Goal: Task Accomplishment & Management: Use online tool/utility

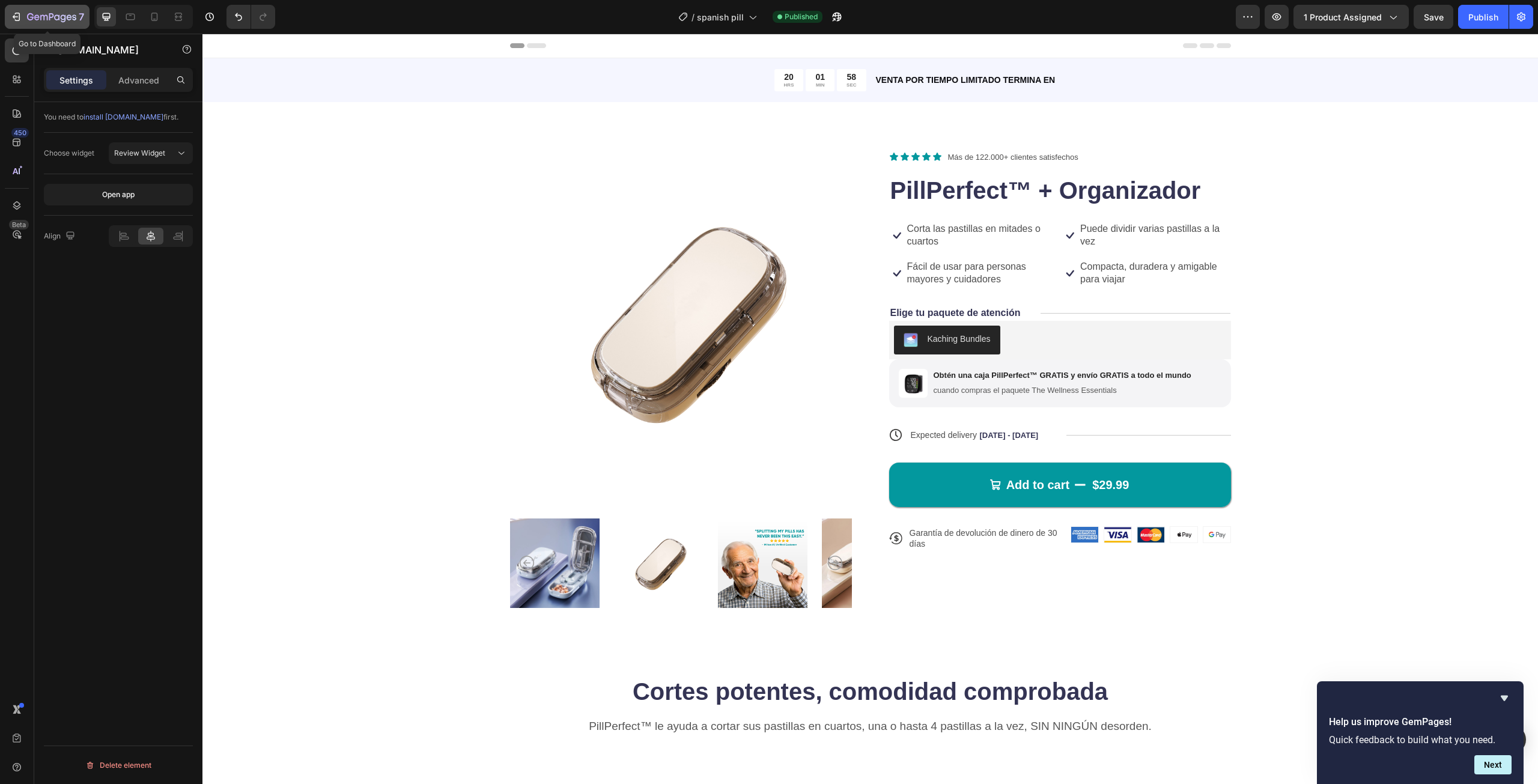
click at [8, 15] on button "7" at bounding box center [47, 16] width 85 height 24
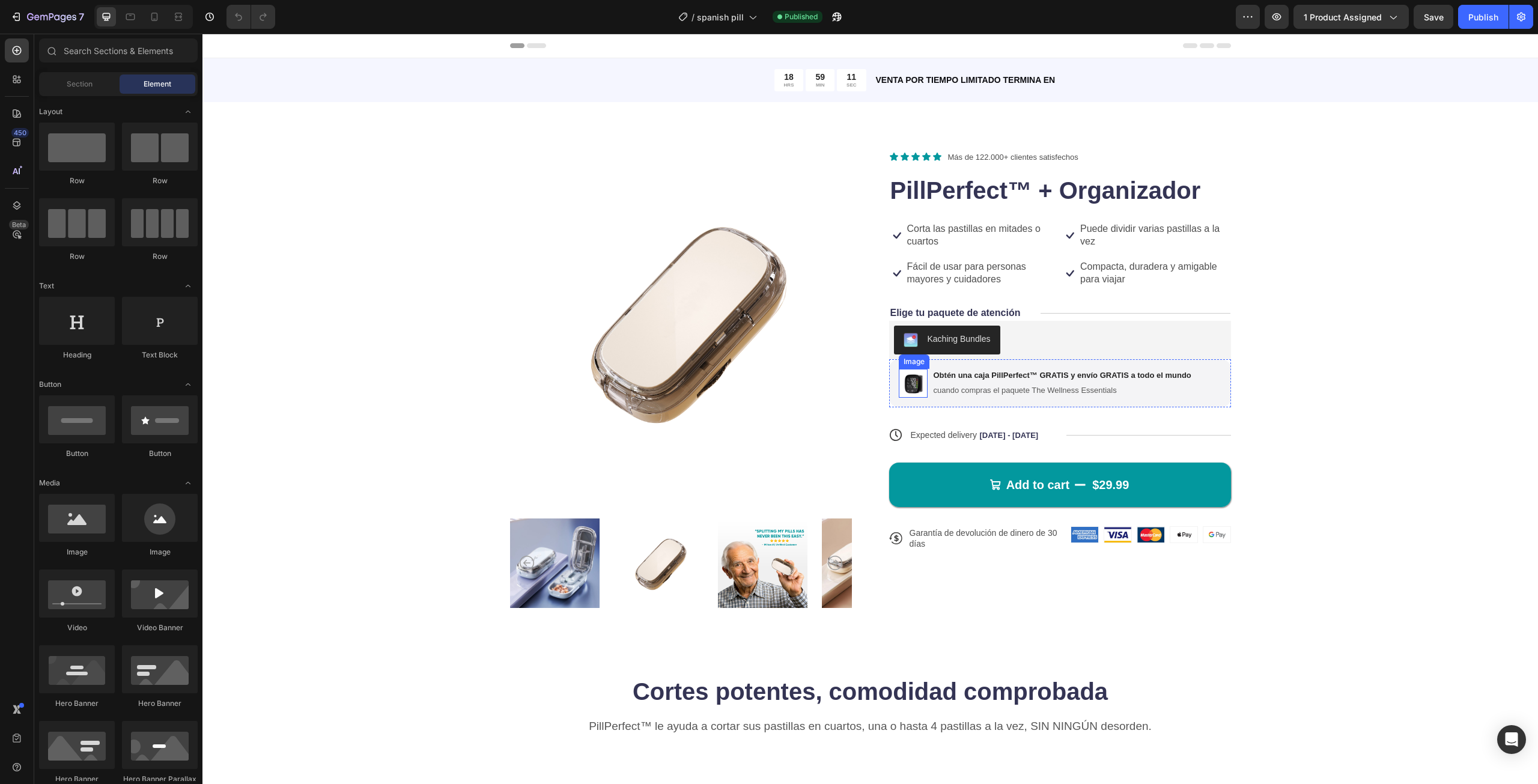
click at [913, 390] on img at bounding box center [913, 383] width 29 height 29
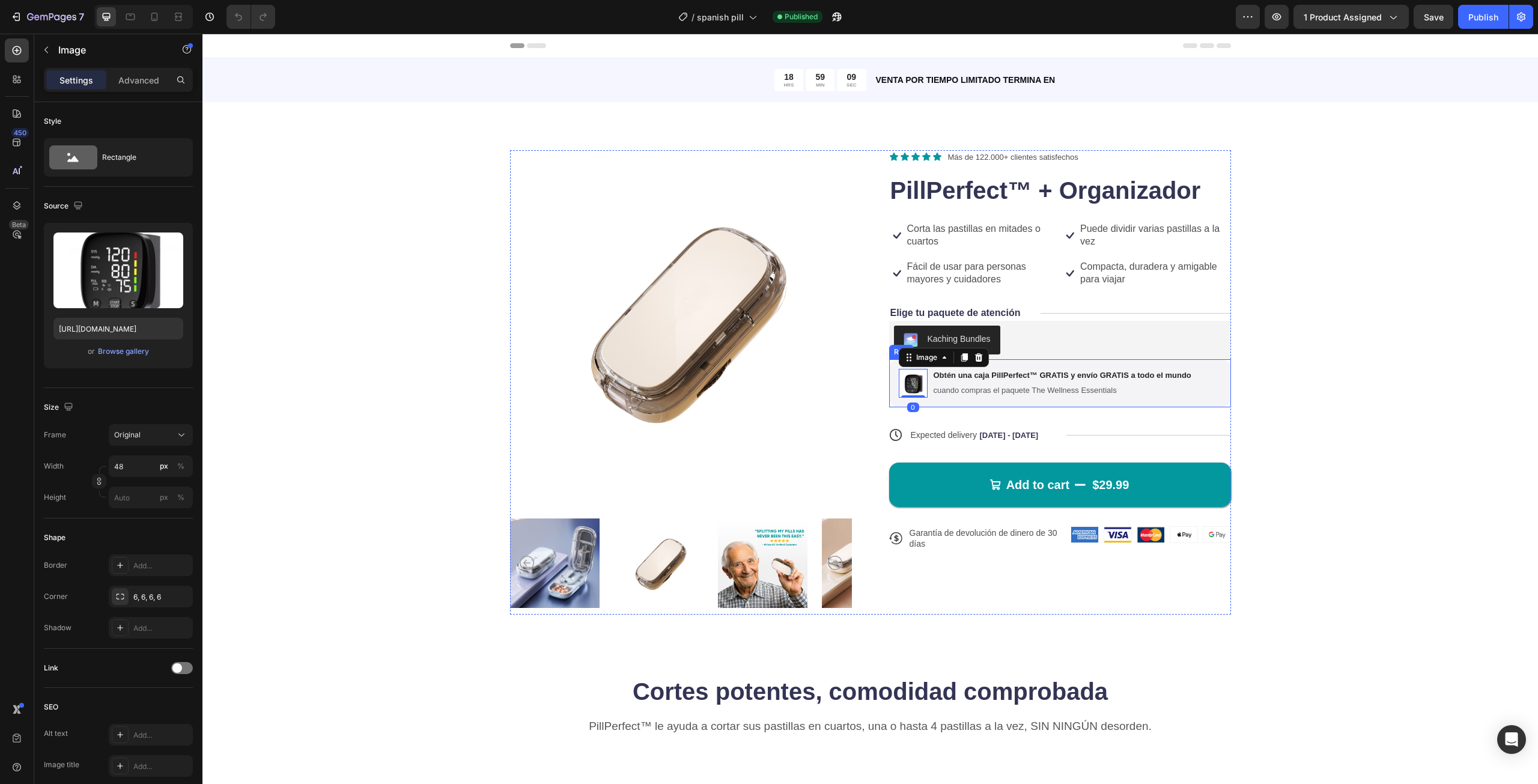
click at [1203, 398] on div "Image 0 Obtén una caja PillPerfect™ GRATIS y envío GRATIS a todo el mundo Text …" at bounding box center [1060, 383] width 342 height 48
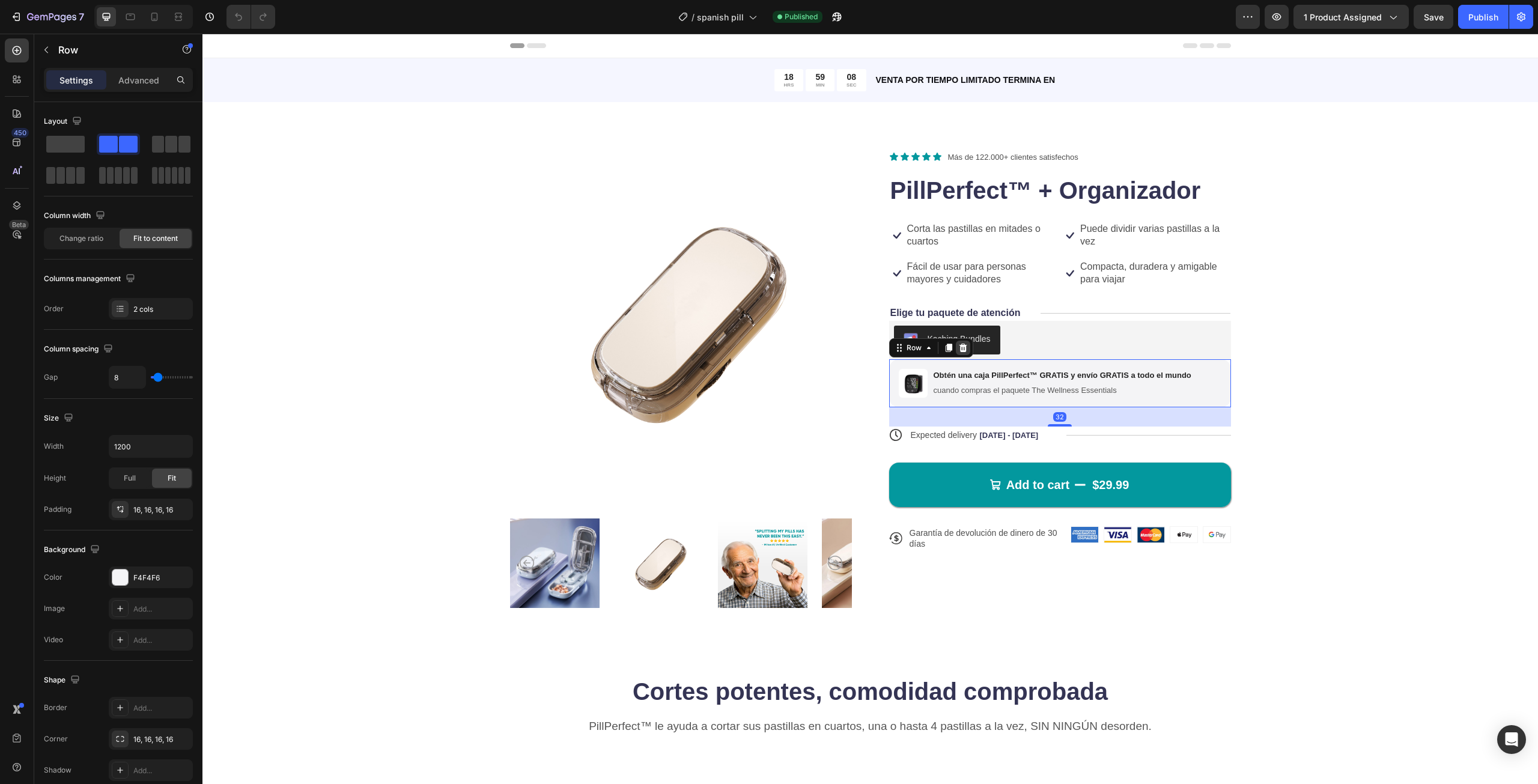
click at [960, 351] on icon at bounding box center [962, 348] width 8 height 8
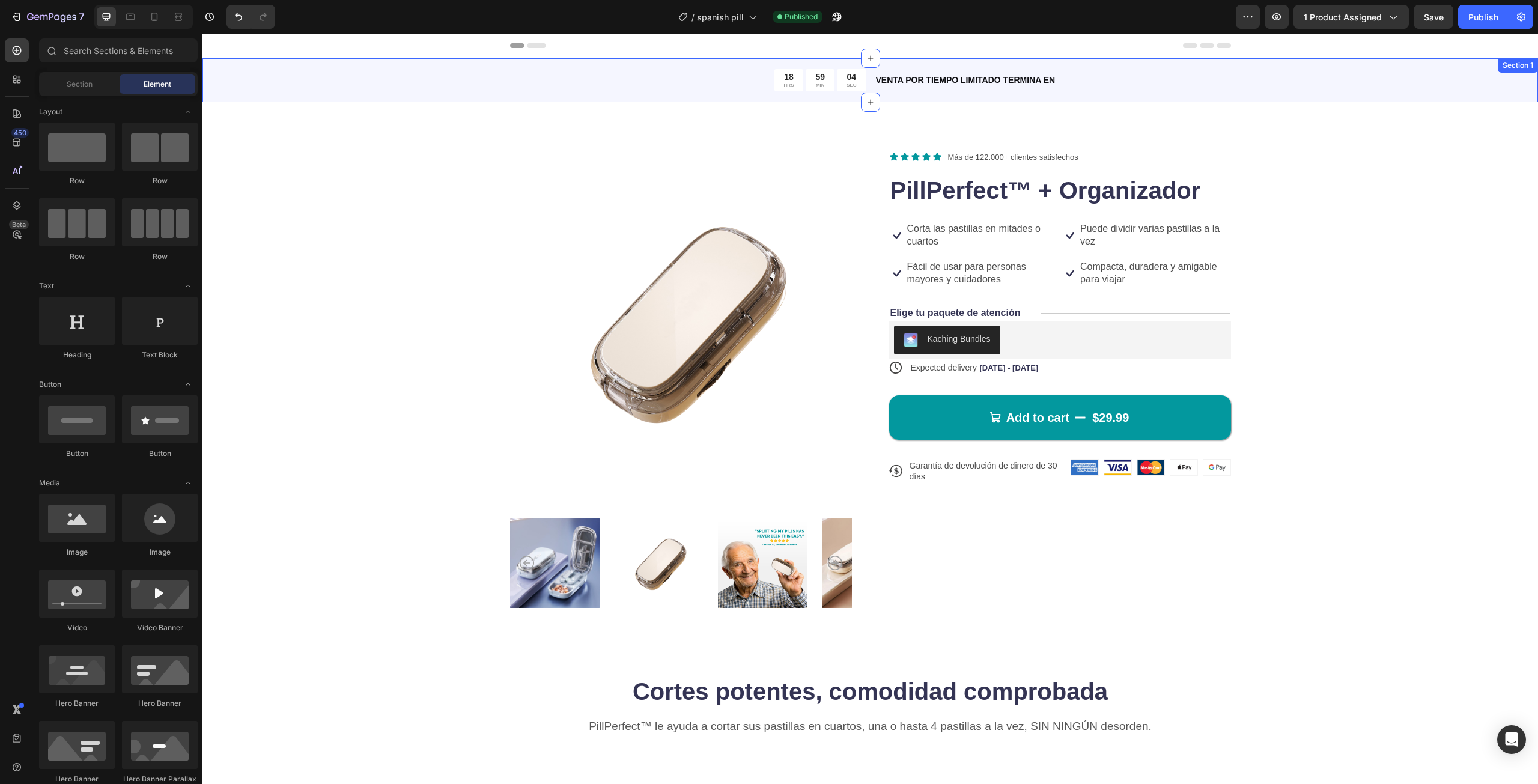
click at [1320, 86] on div "18 HRS 59 MIN 04 SEC Countdown Timer VENTA POR TIEMPO LIMITADO TERMINA EN Text …" at bounding box center [870, 80] width 1336 height 44
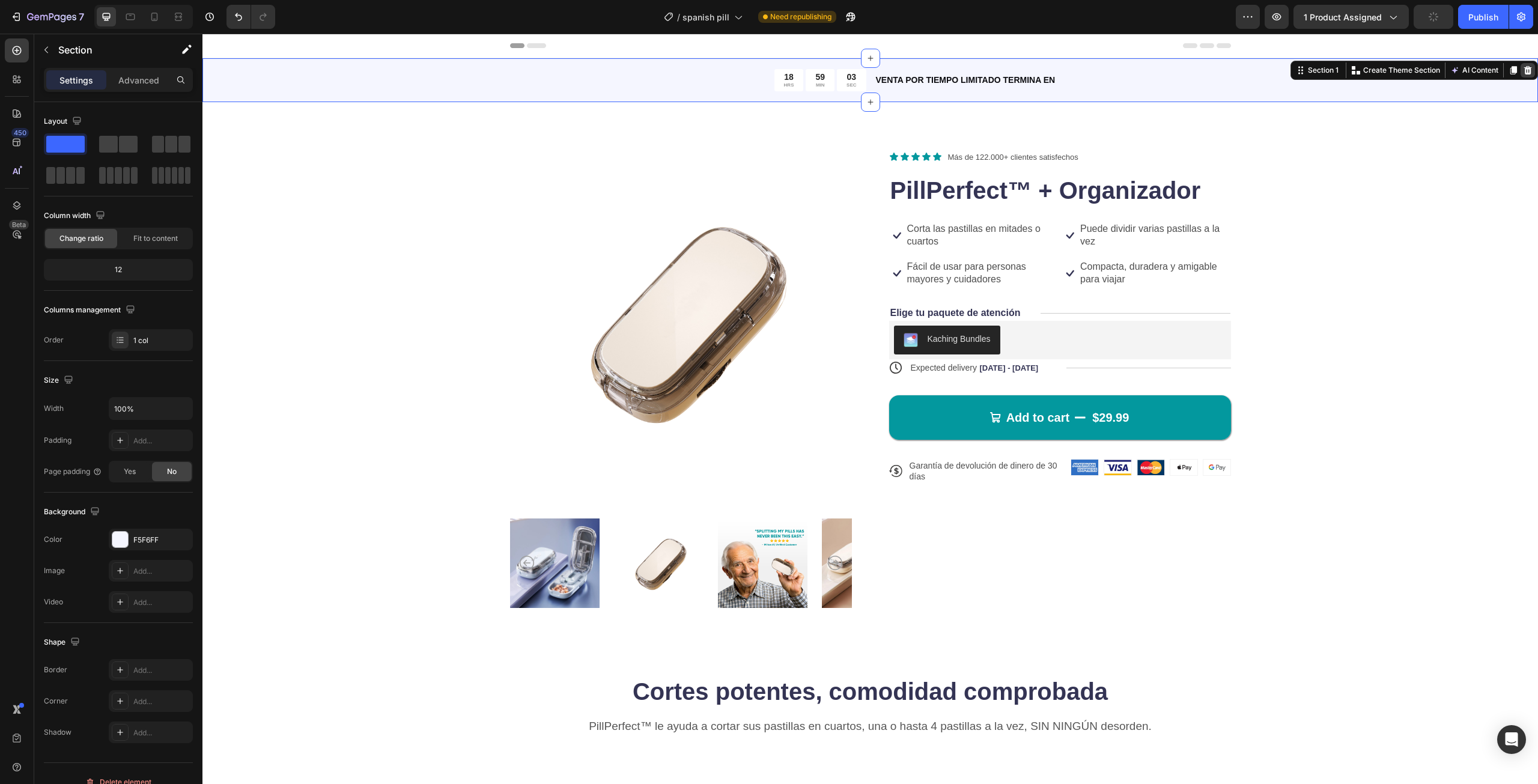
click at [1524, 69] on icon at bounding box center [1528, 70] width 8 height 8
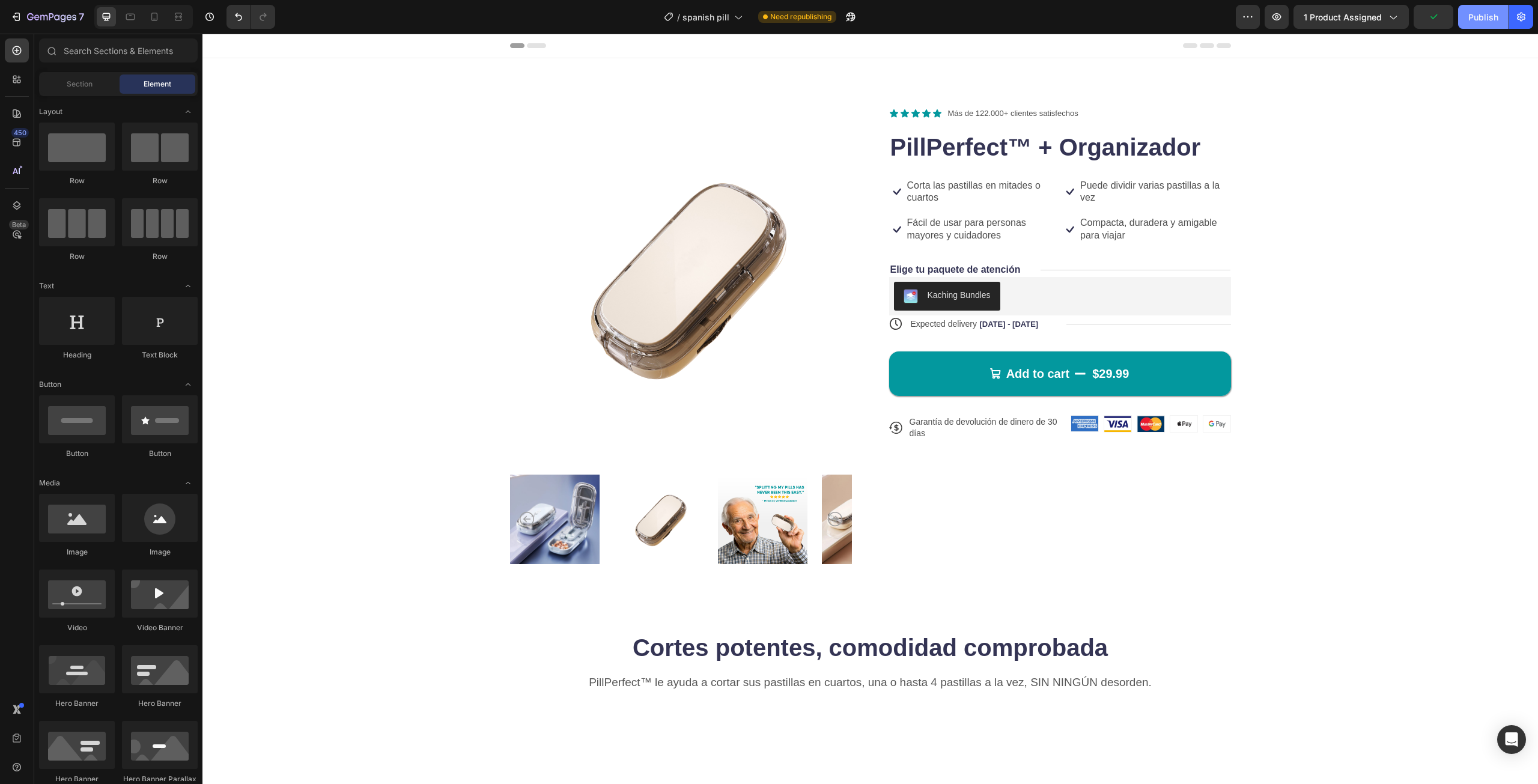
drag, startPoint x: 1481, startPoint y: 12, endPoint x: 1460, endPoint y: 26, distance: 25.2
click at [1482, 12] on div "Publish" at bounding box center [1484, 17] width 30 height 12
click at [18, 10] on div "7" at bounding box center [47, 16] width 74 height 14
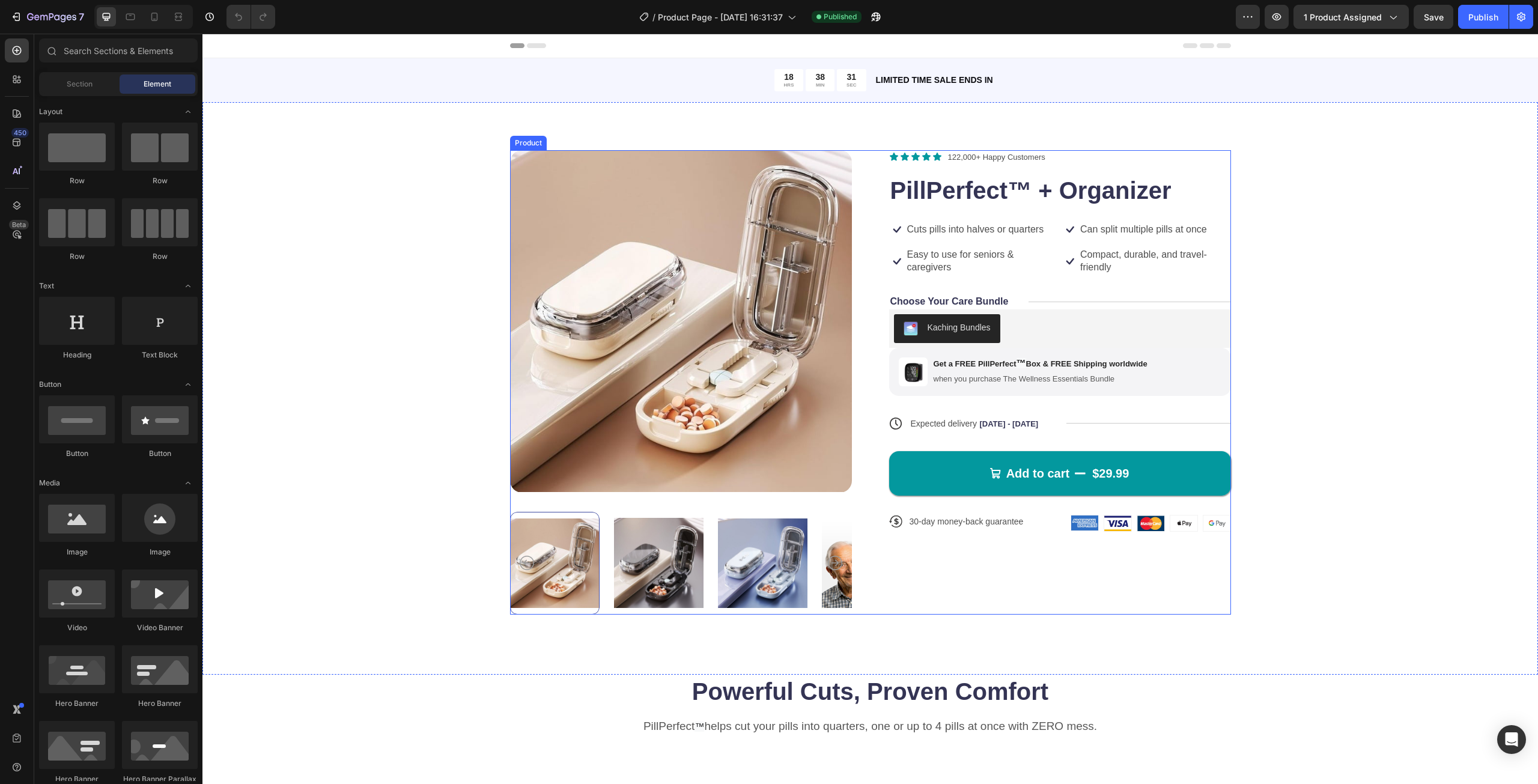
click at [1034, 377] on p "when you purchase The Wellness Essentials Bundle" at bounding box center [1041, 379] width 214 height 10
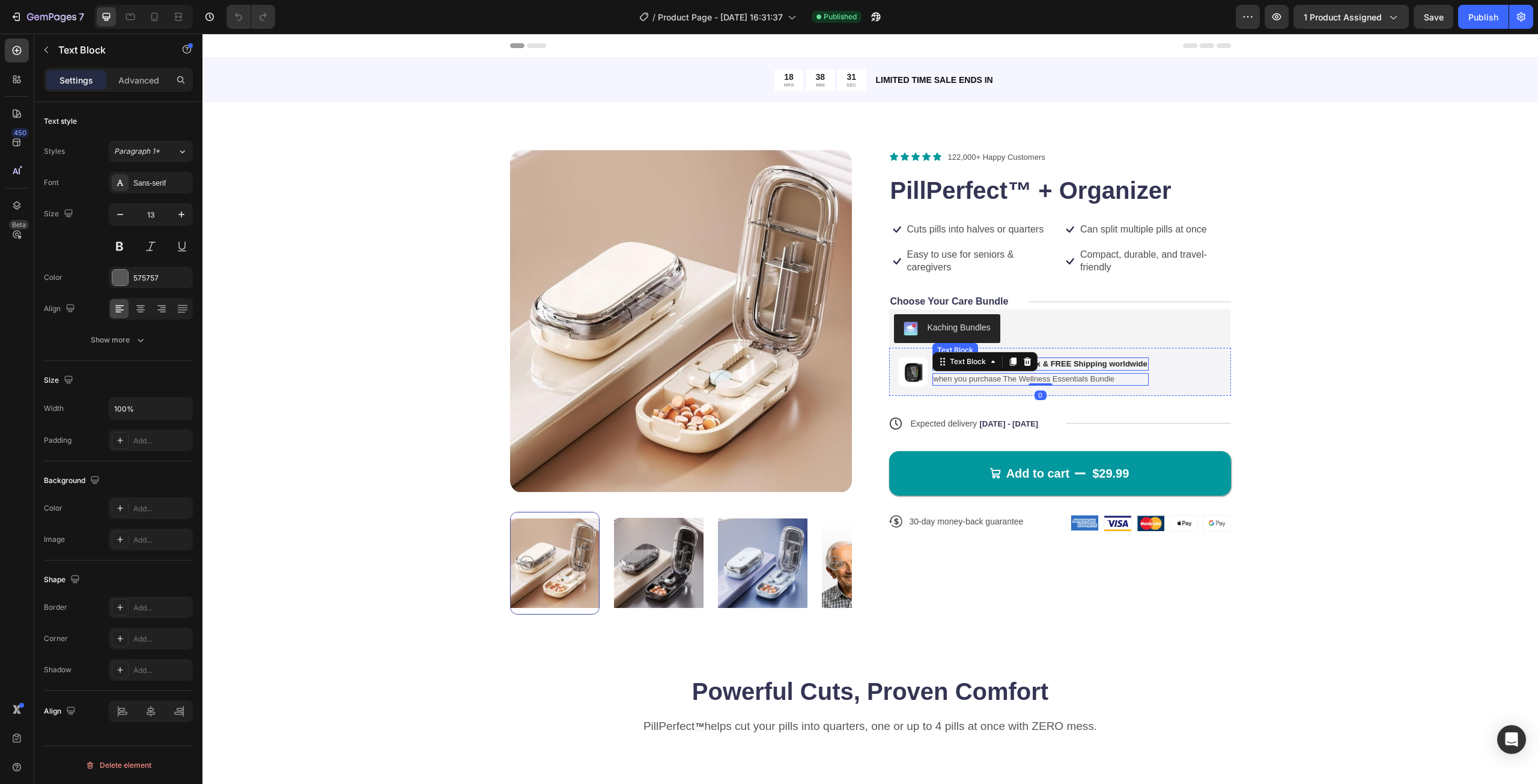
click at [1154, 357] on div "Image Get a FREE PillPerfect ™ Box & FREE Shipping worldwide Text Block when yo…" at bounding box center [1060, 372] width 342 height 48
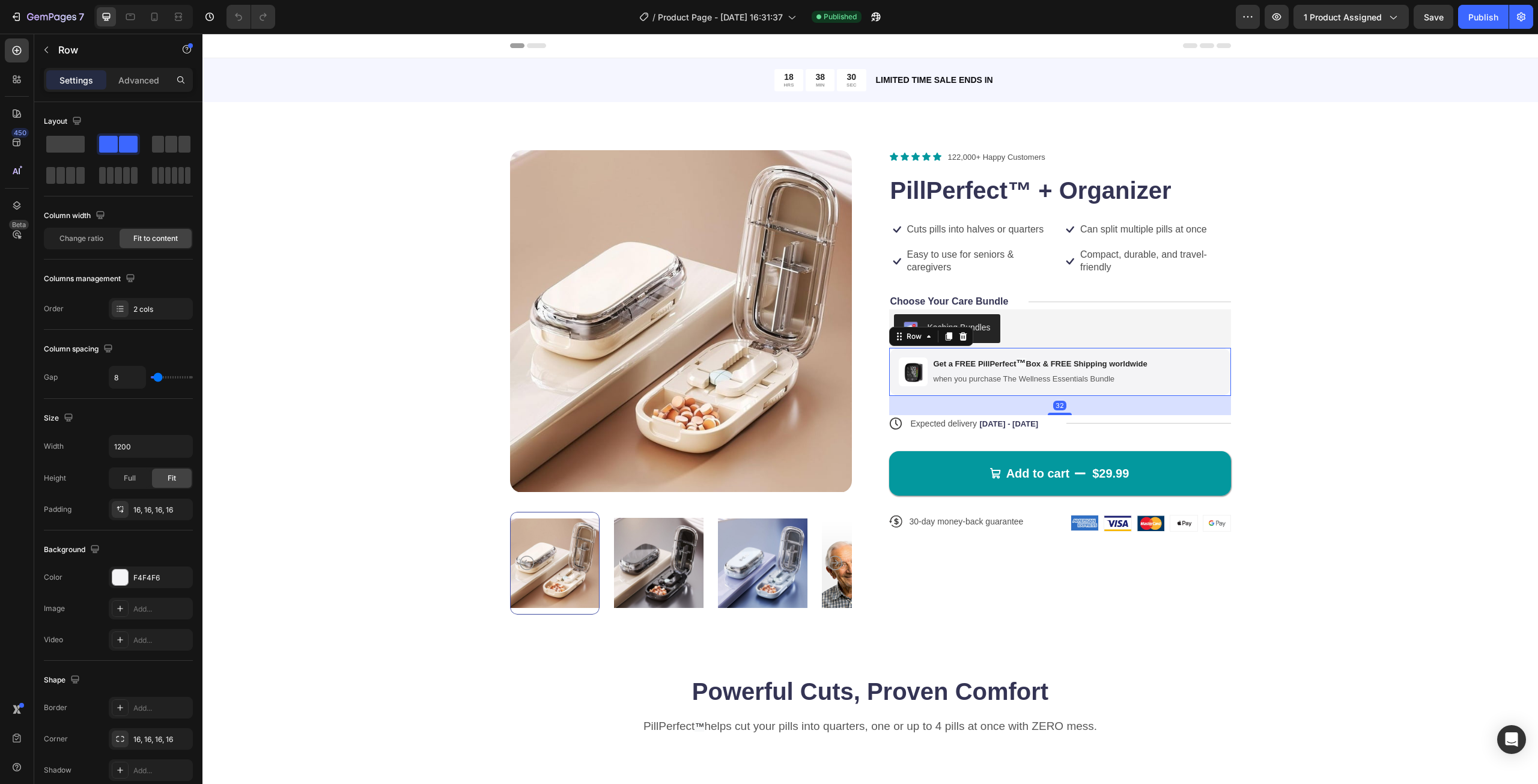
click at [1194, 371] on div "Image Get a FREE PillPerfect ™ Box & FREE Shipping worldwide Text Block when yo…" at bounding box center [1060, 372] width 342 height 48
click at [963, 337] on div at bounding box center [963, 336] width 14 height 14
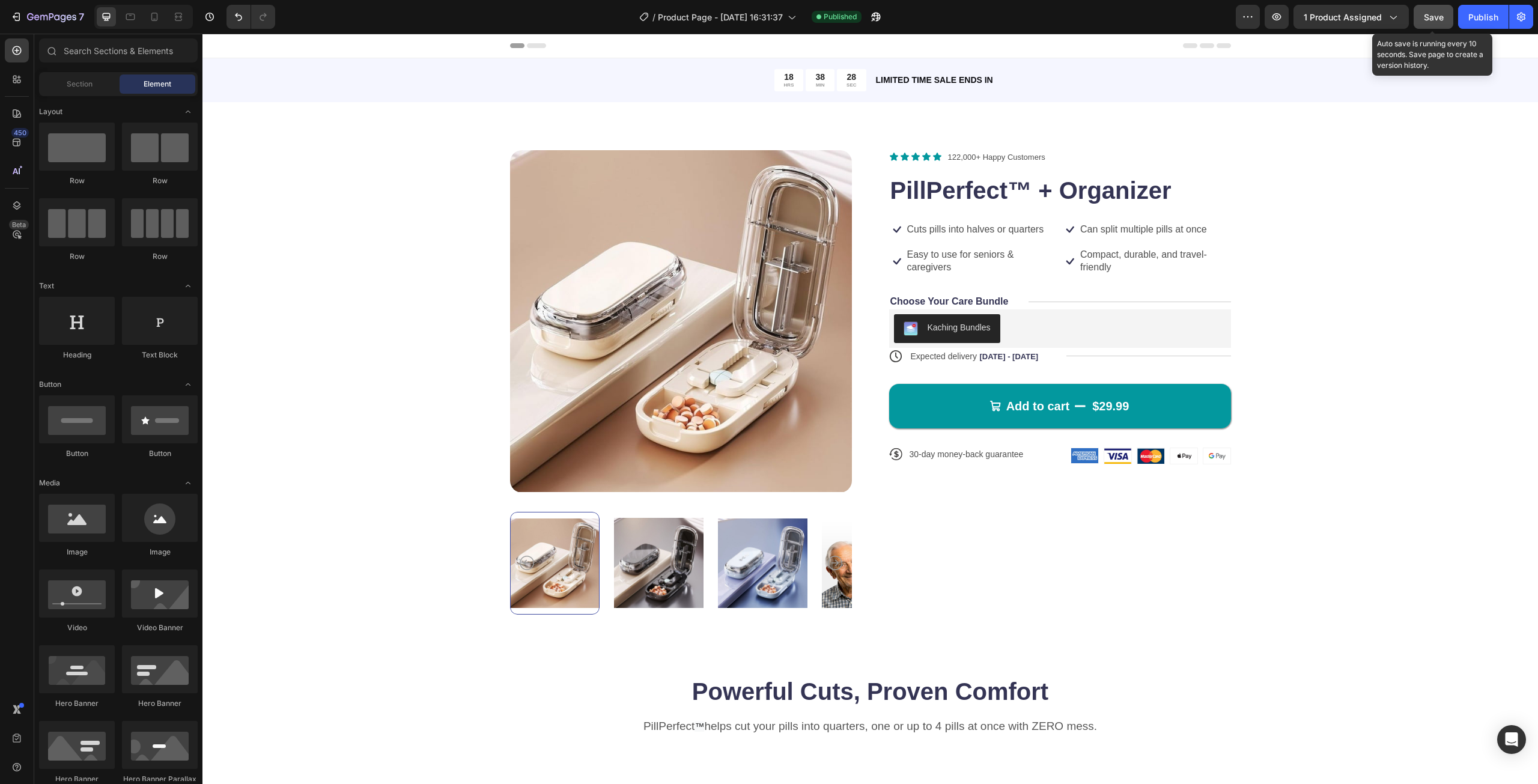
click at [1439, 17] on span "Save" at bounding box center [1434, 17] width 20 height 10
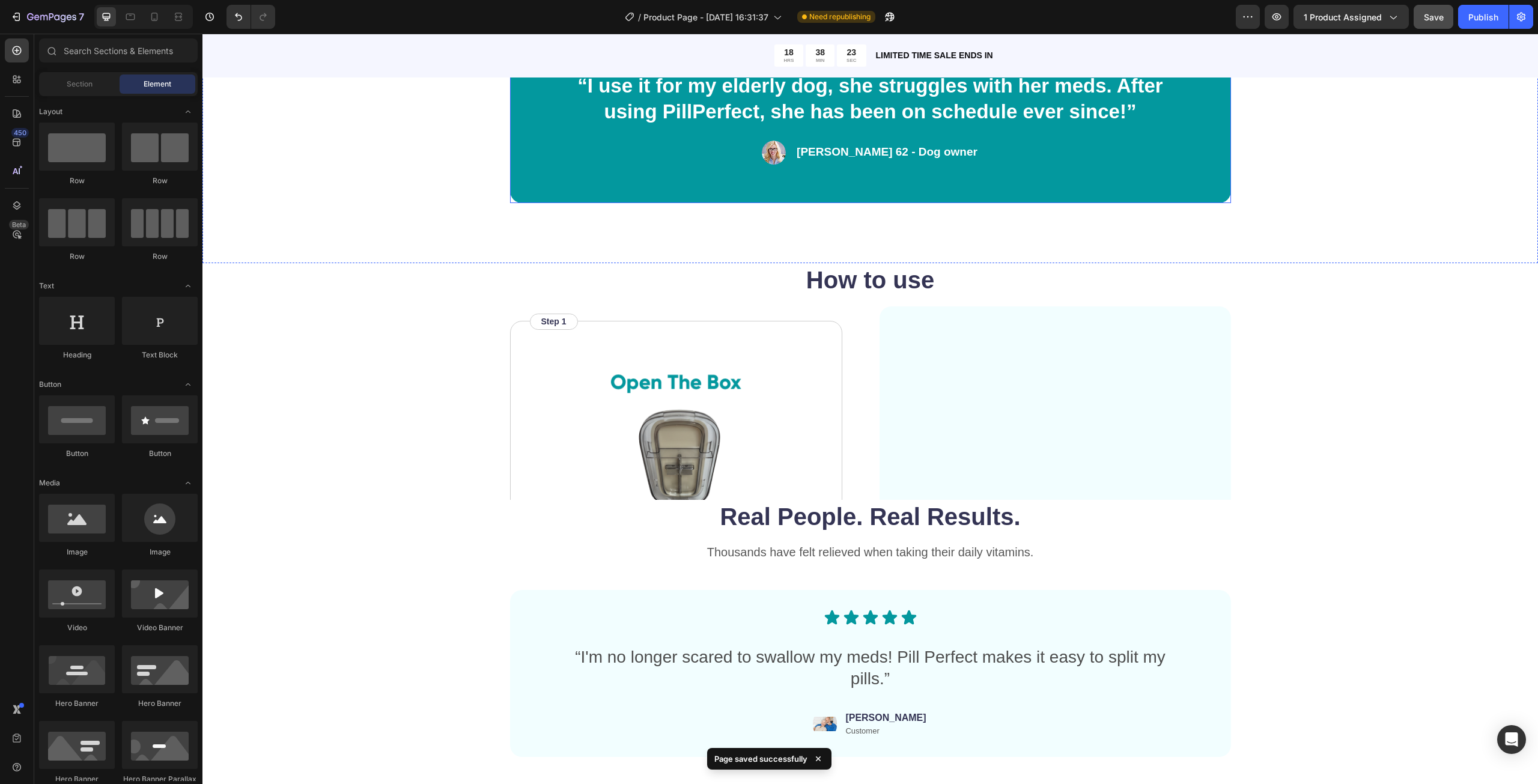
scroll to position [1622, 0]
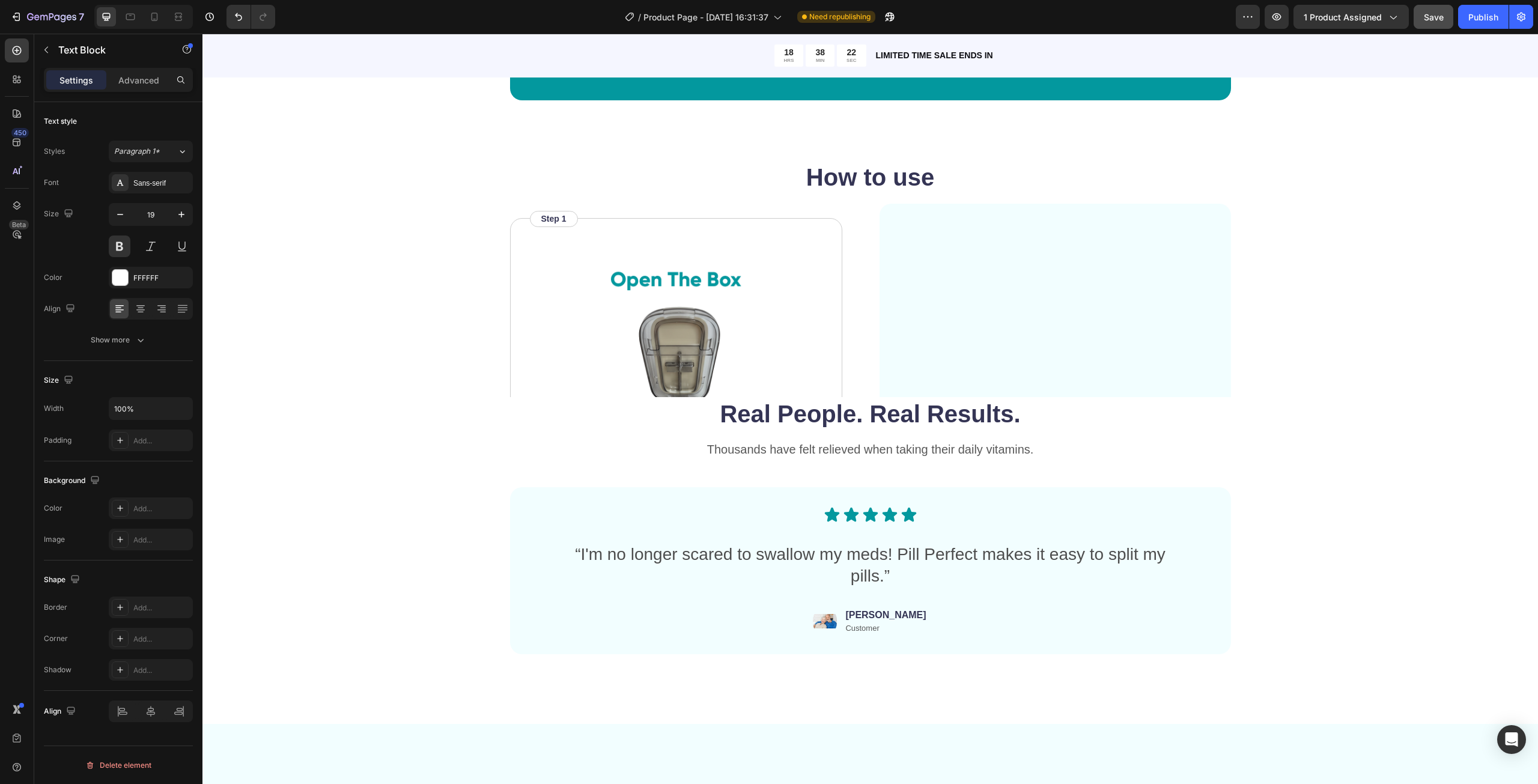
click at [841, 57] on p "Tim 62 - Dog owner" at bounding box center [888, 49] width 181 height 15
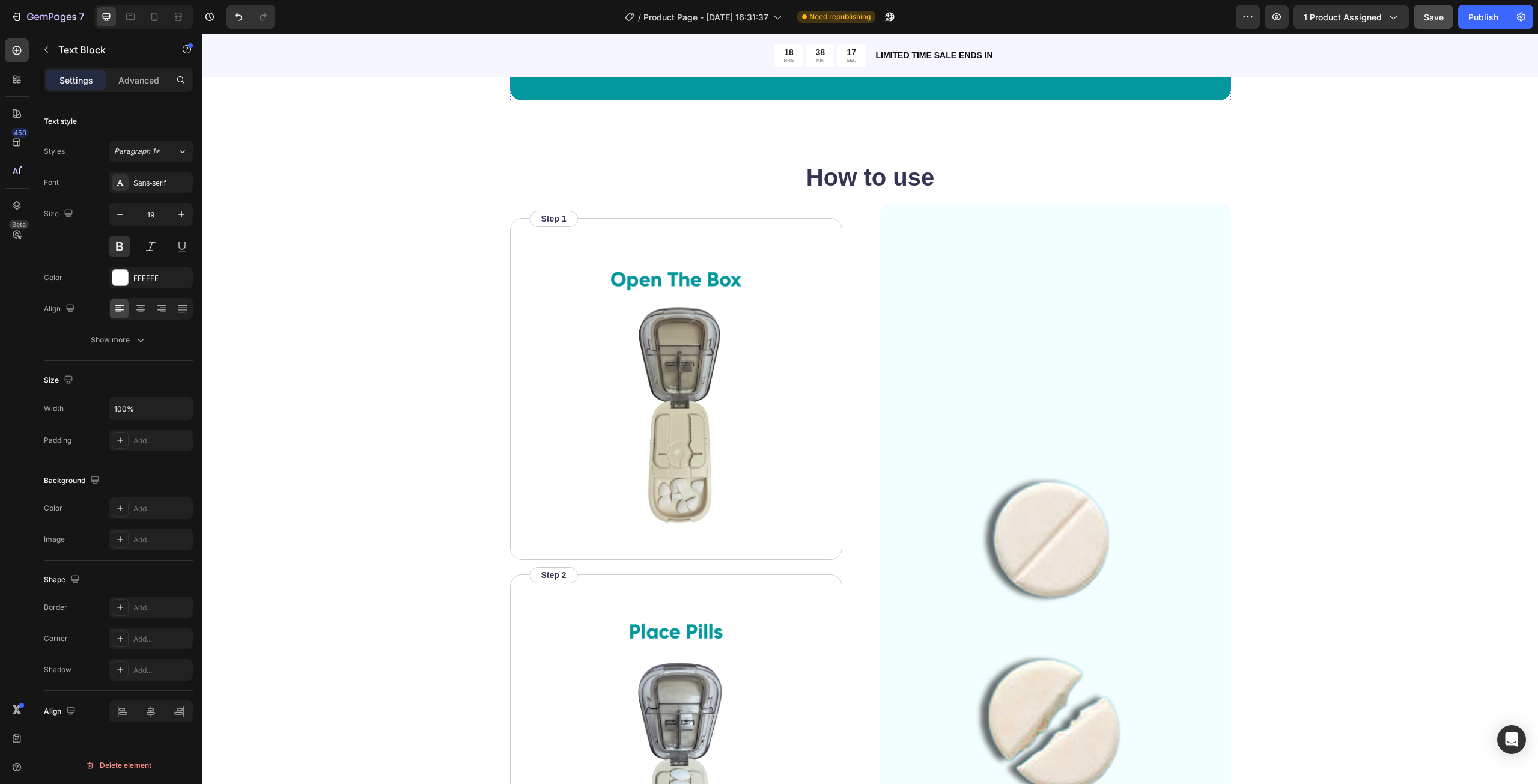
click at [1045, 62] on div "Image Janice 62 - Dog owner Text Block 0 Row" at bounding box center [871, 49] width 644 height 24
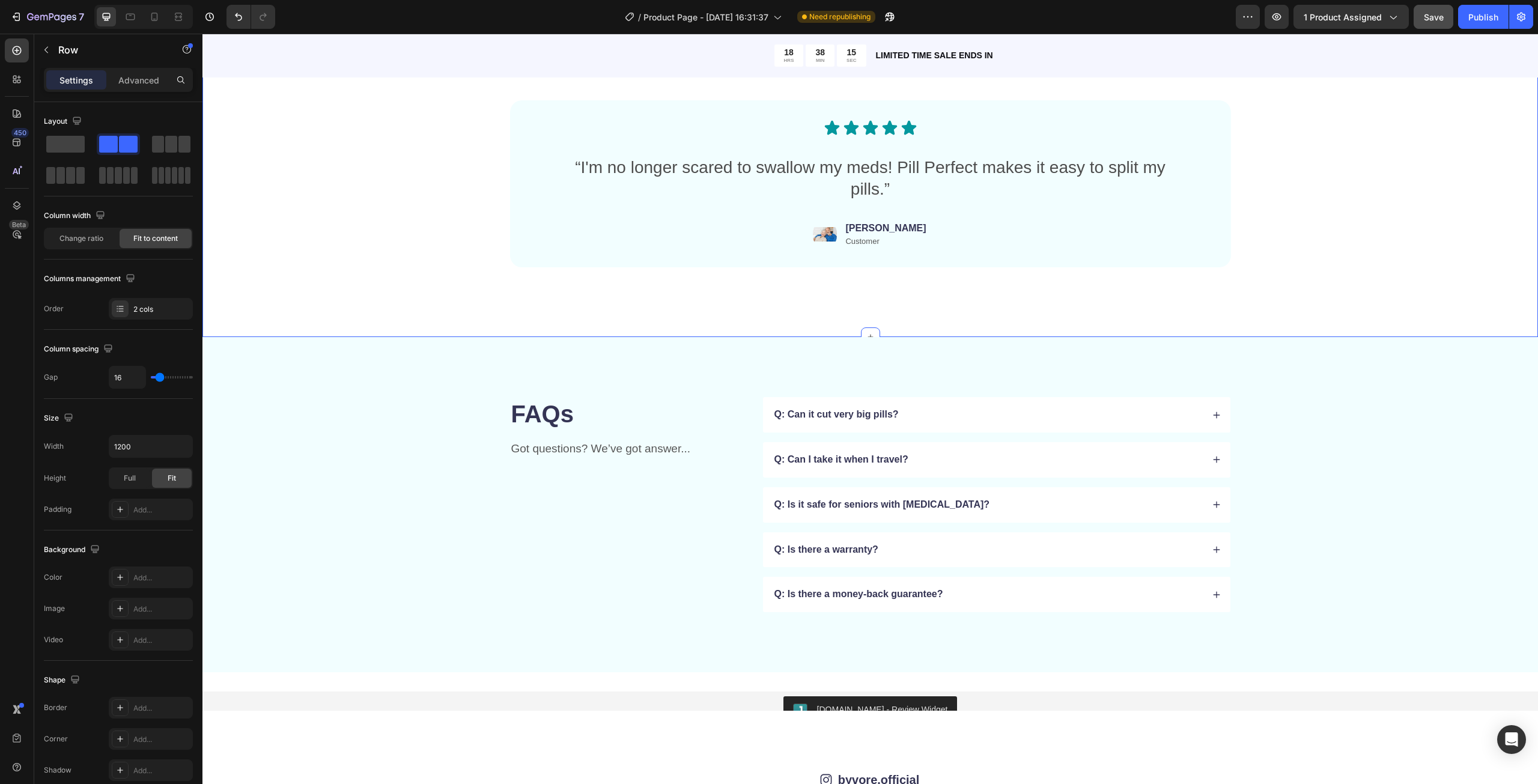
scroll to position [3305, 0]
click at [877, 228] on div "Text Block" at bounding box center [867, 229] width 41 height 11
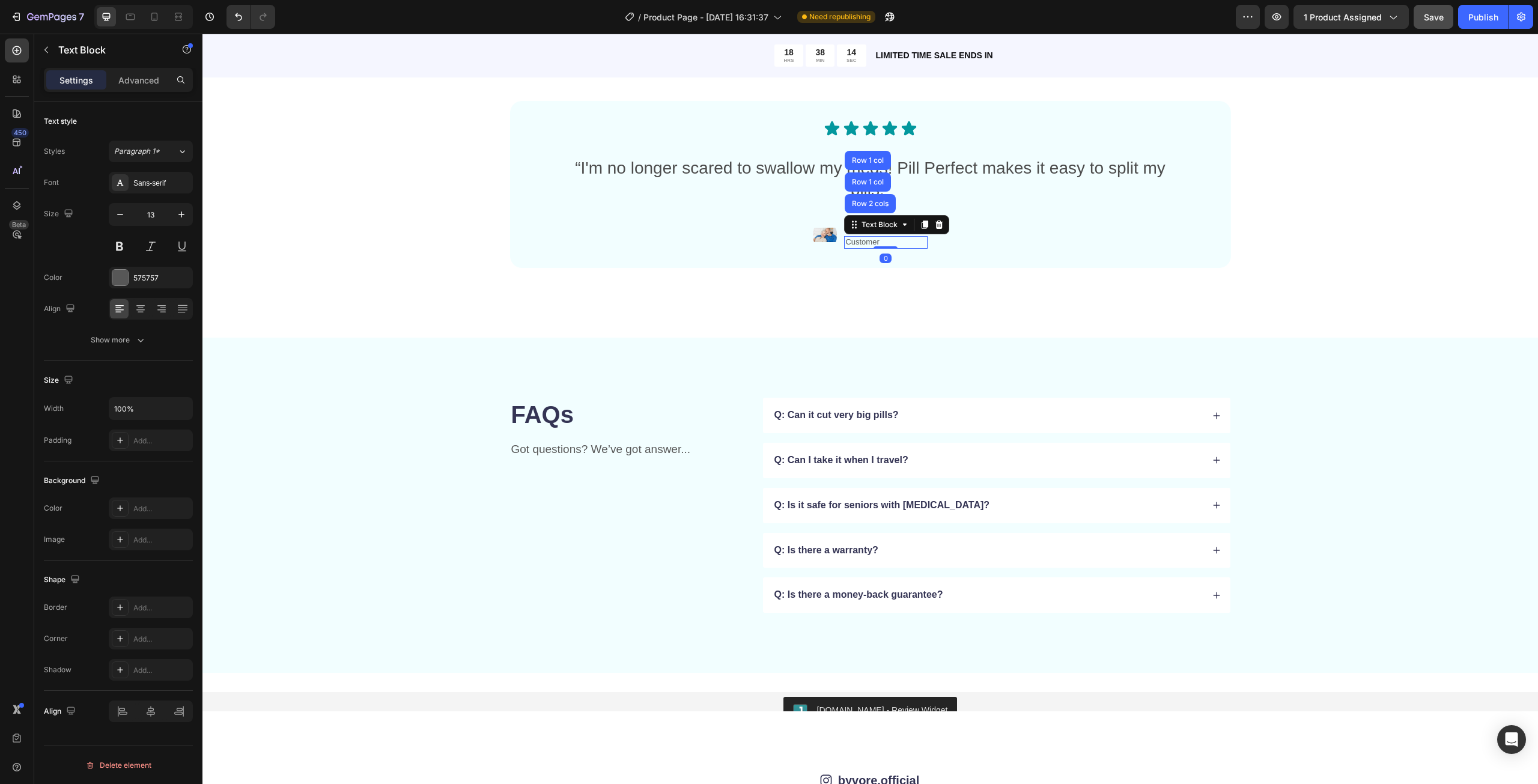
click at [982, 269] on div "Real People. Real Results. Heading Thousands have felt relieved when taking the…" at bounding box center [870, 145] width 1240 height 268
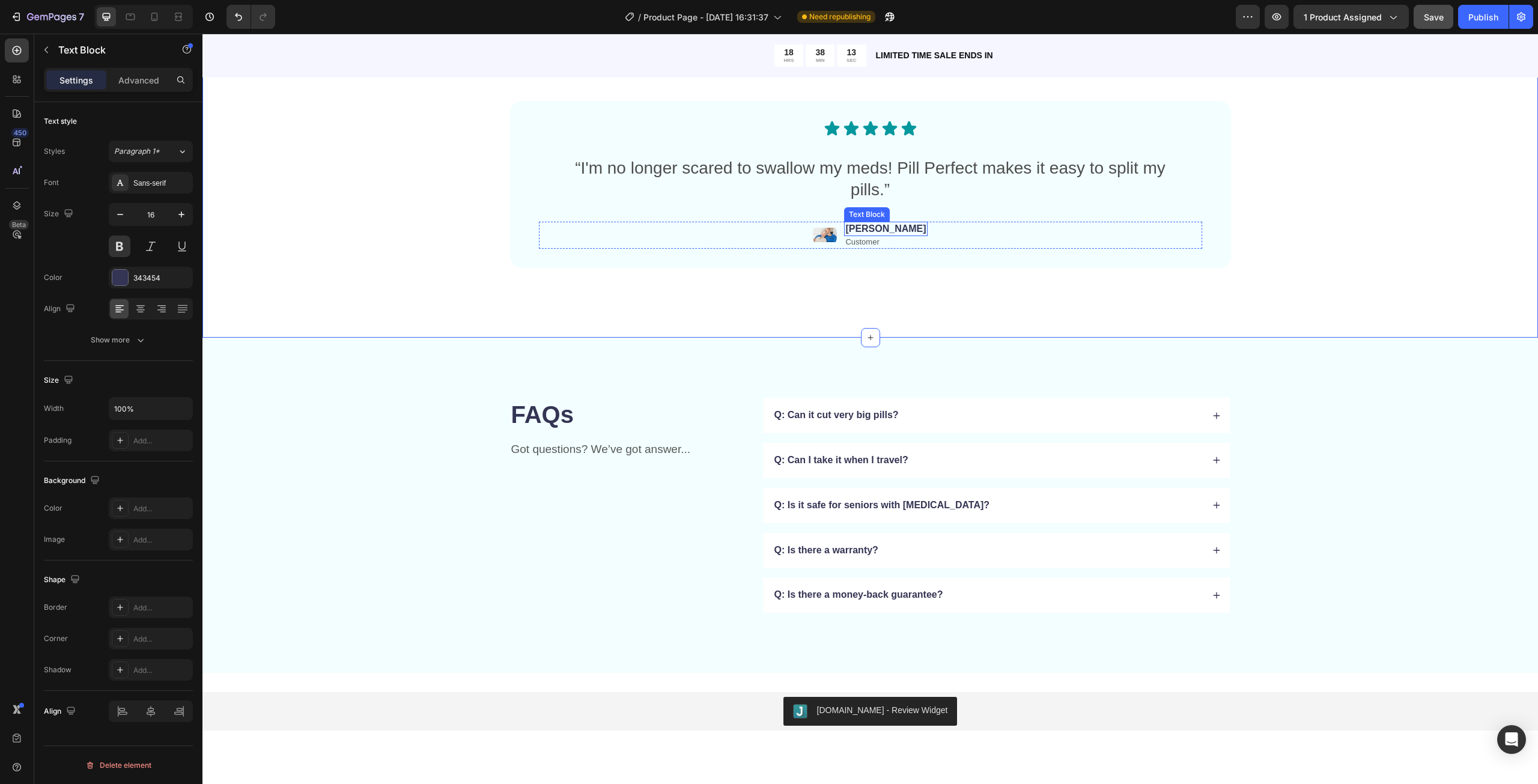
click at [886, 228] on p "Linda" at bounding box center [885, 229] width 80 height 12
click at [1480, 14] on div "Publish" at bounding box center [1484, 17] width 30 height 12
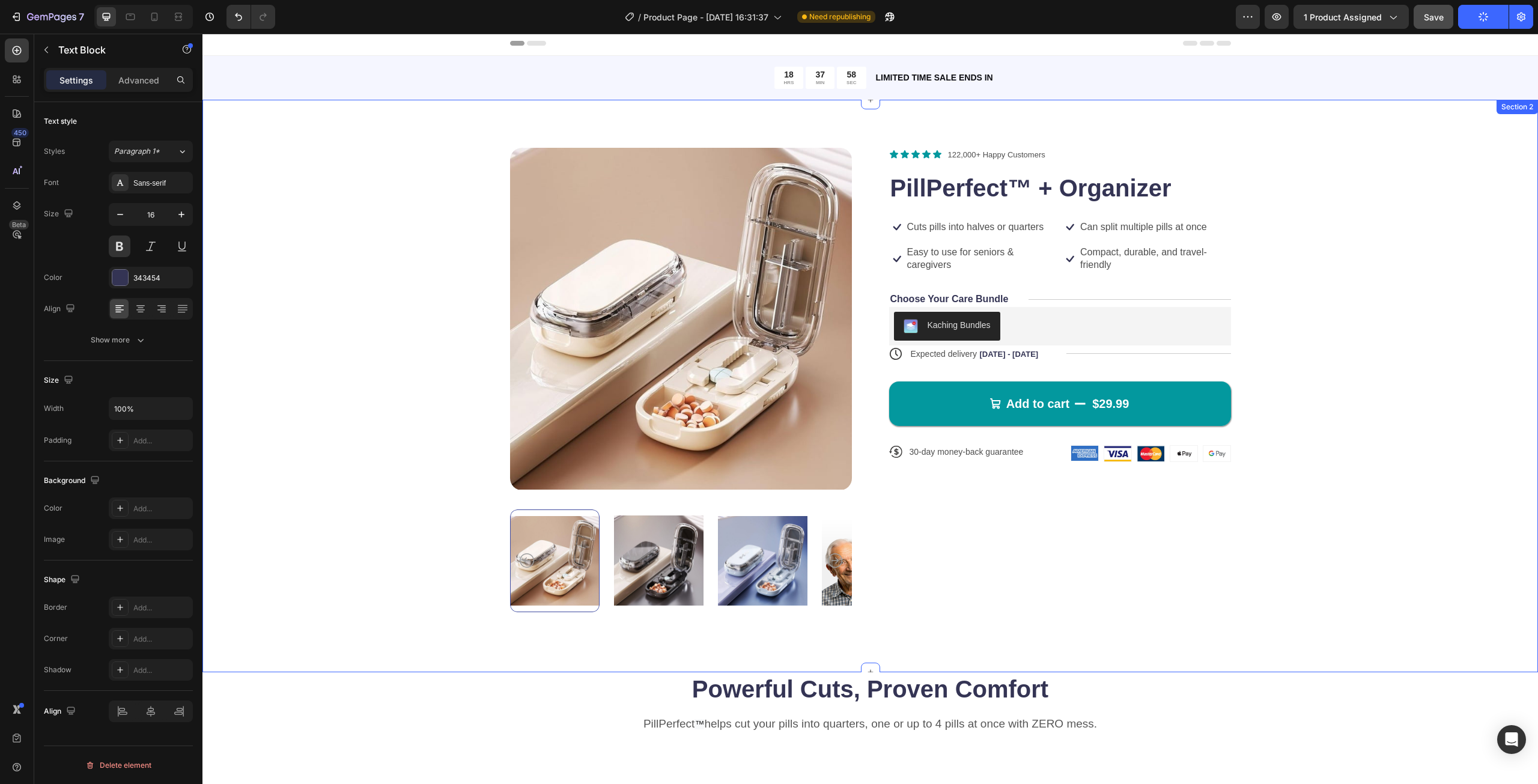
scroll to position [0, 0]
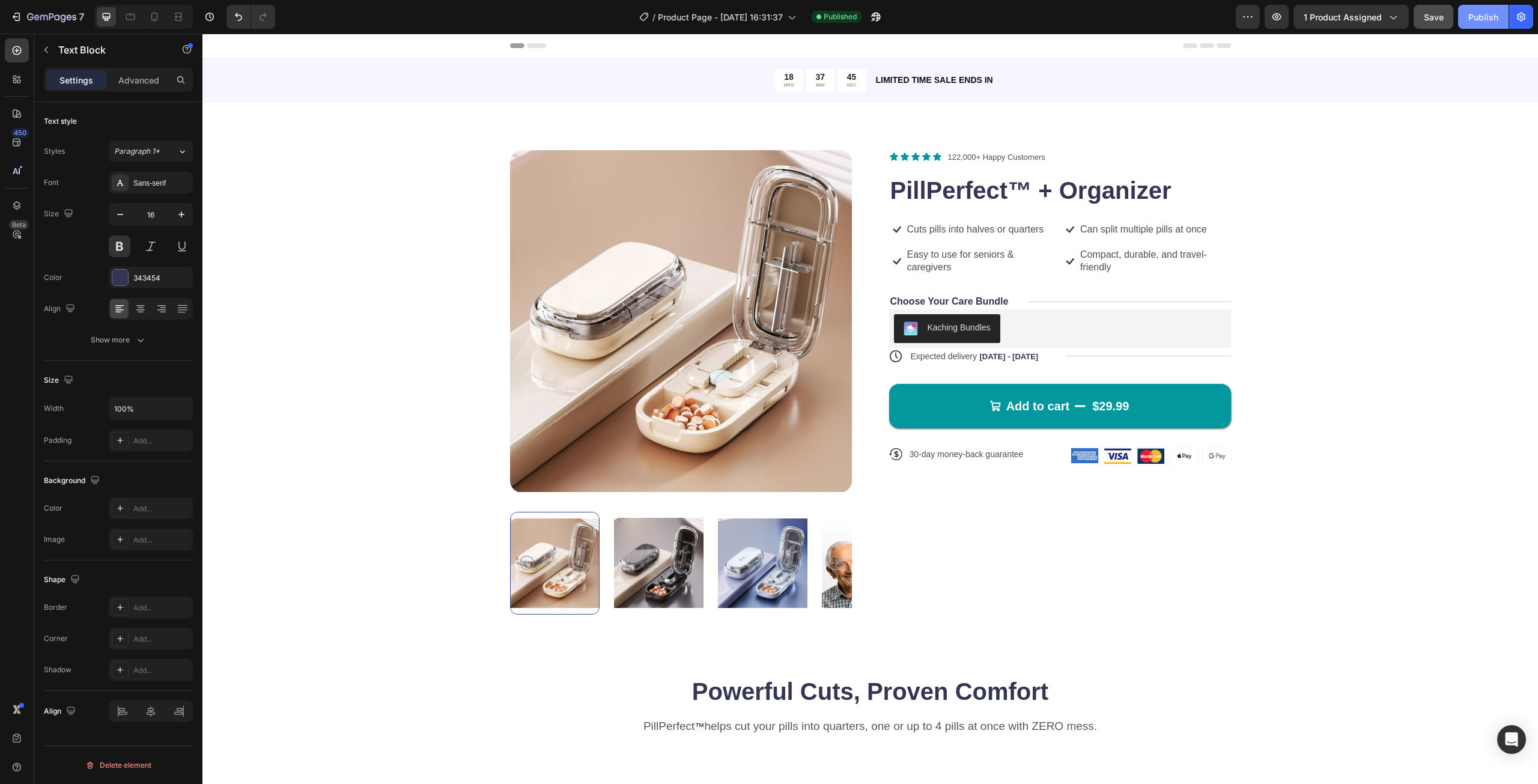
click at [1489, 22] on div "Publish" at bounding box center [1484, 17] width 30 height 12
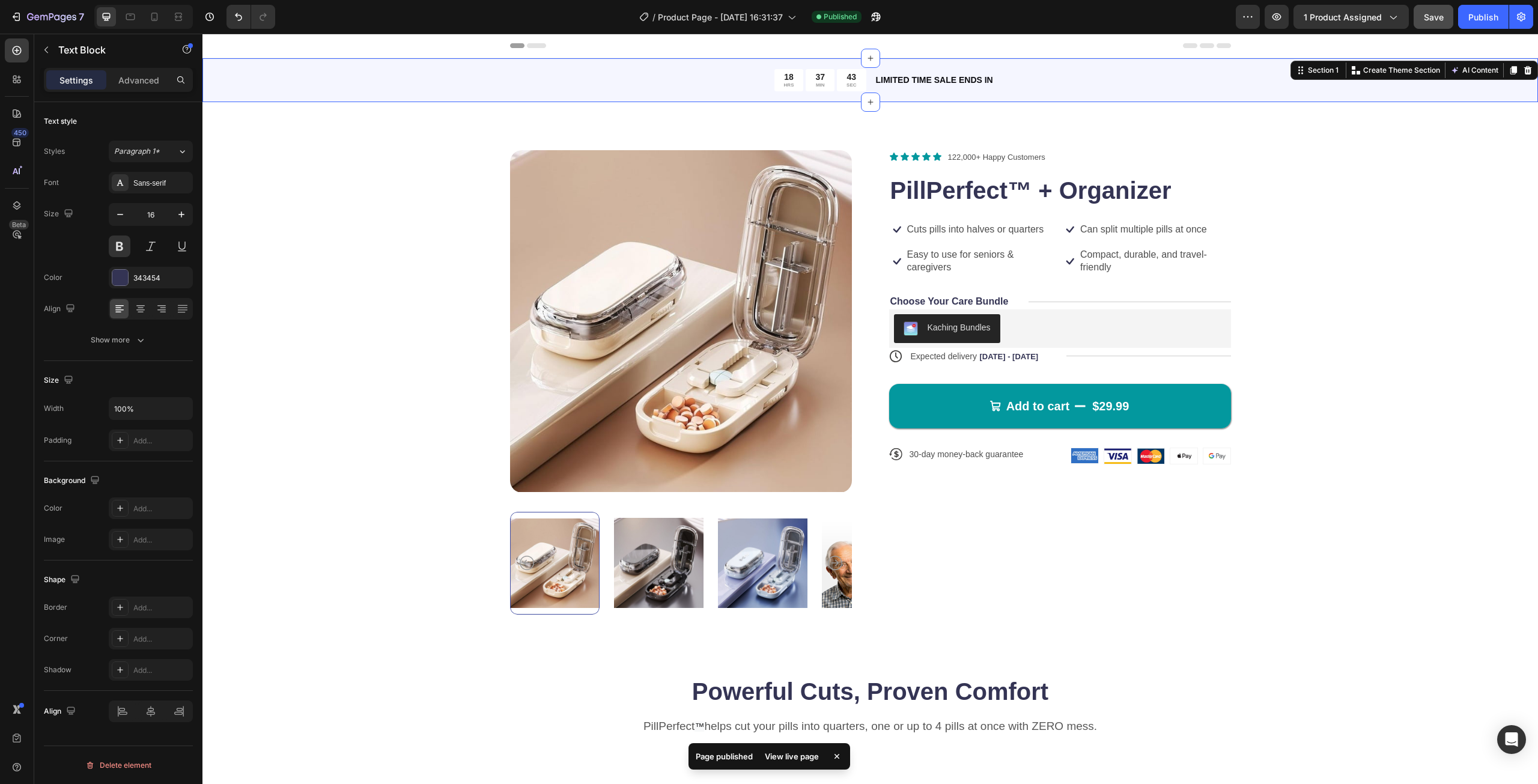
click at [1484, 88] on div "18 HRS 37 MIN 43 SEC Countdown Timer LIMITED TIME SALE ENDS IN Text Block Row" at bounding box center [870, 80] width 1336 height 44
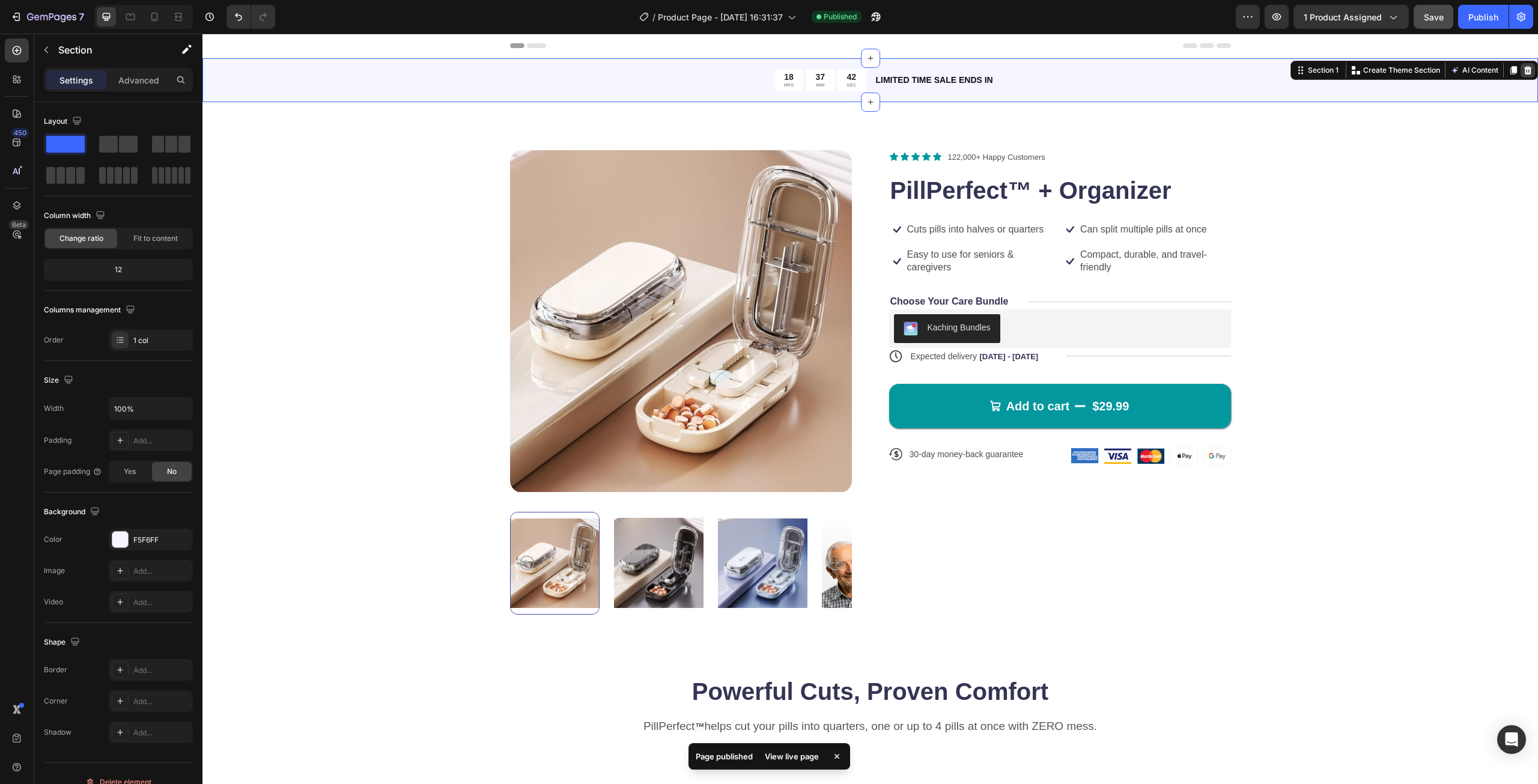
click at [1524, 69] on icon at bounding box center [1528, 70] width 8 height 8
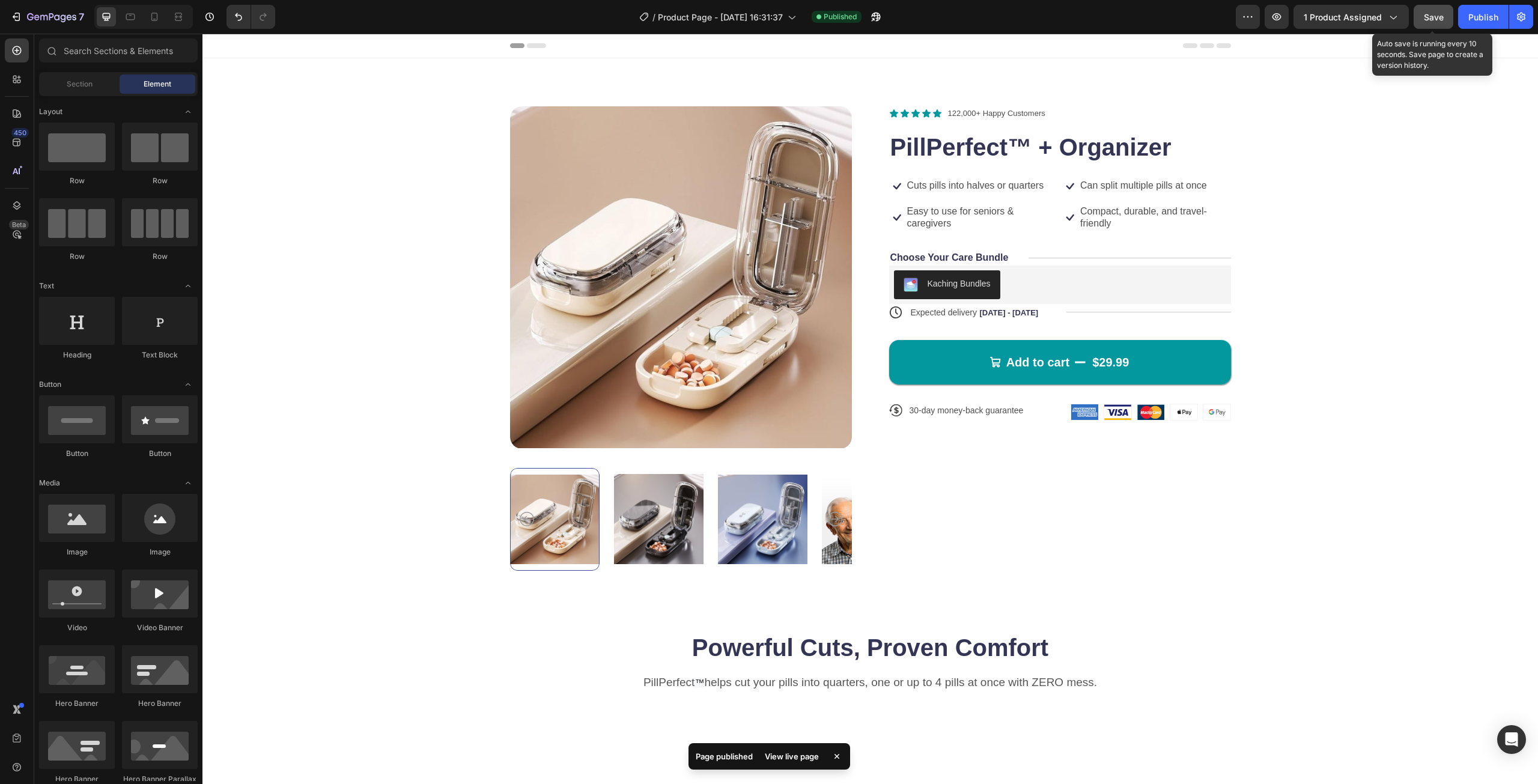
click at [1435, 16] on span "Save" at bounding box center [1434, 17] width 20 height 10
click at [1481, 17] on div "Publish" at bounding box center [1484, 17] width 30 height 12
